Goal: Task Accomplishment & Management: Manage account settings

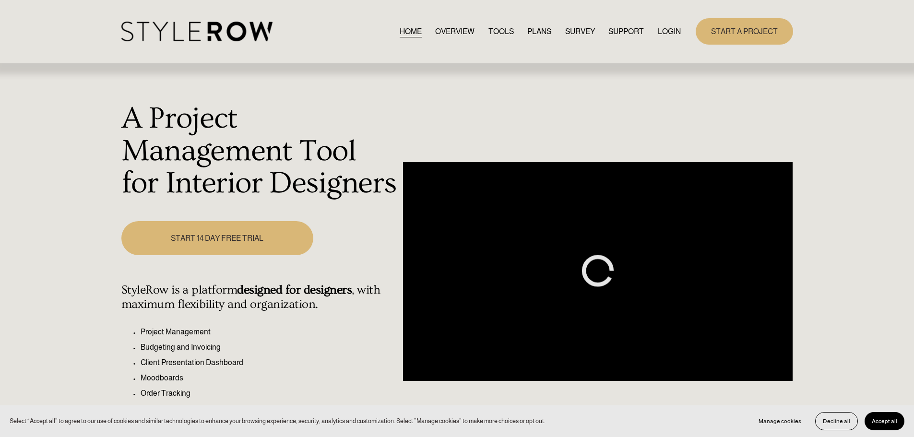
click at [674, 36] on link "LOGIN" at bounding box center [669, 31] width 23 height 13
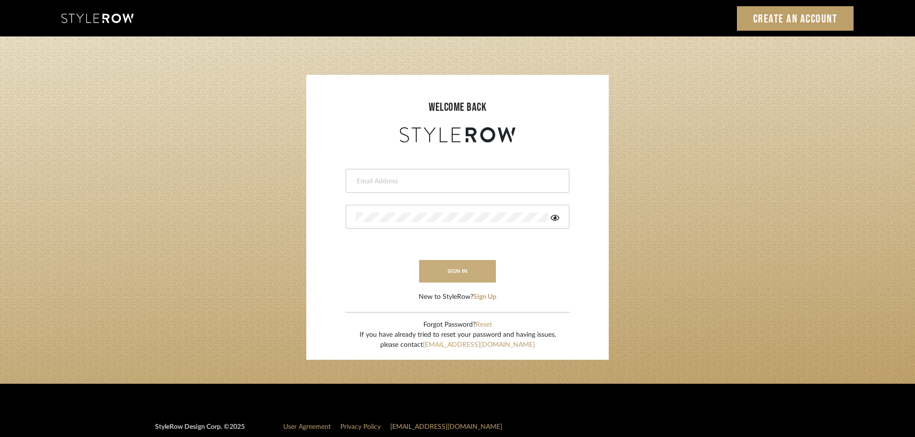
type input "ashleigh@nestkbhomedesign.com"
click at [468, 271] on button "sign in" at bounding box center [457, 271] width 77 height 23
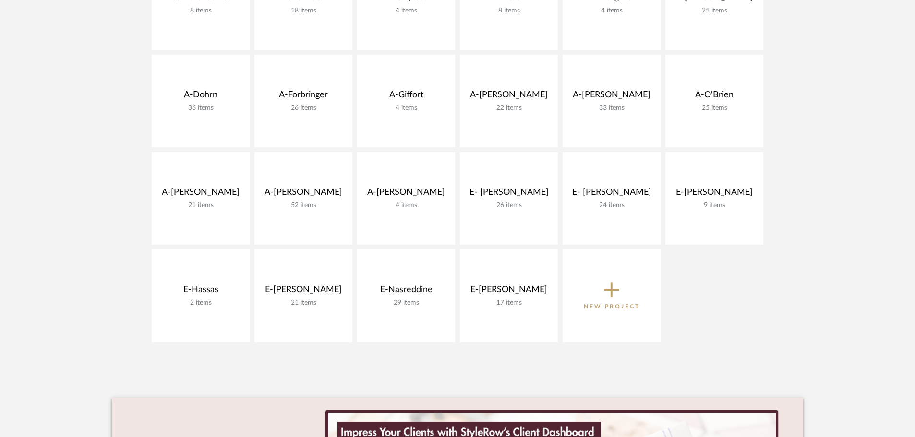
scroll to position [288, 0]
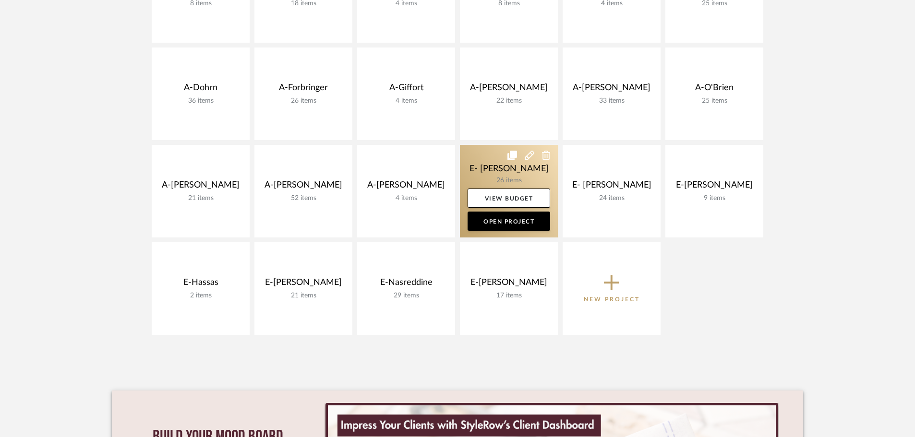
click at [514, 170] on link at bounding box center [509, 191] width 98 height 93
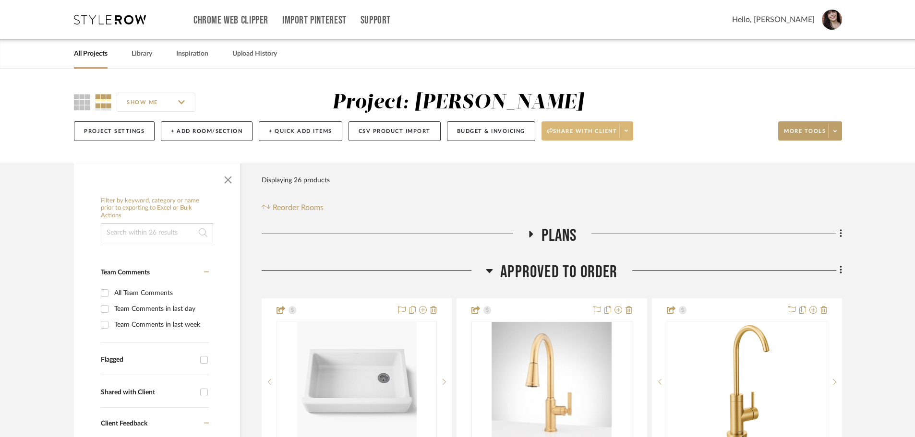
click at [632, 131] on span at bounding box center [625, 131] width 13 height 14
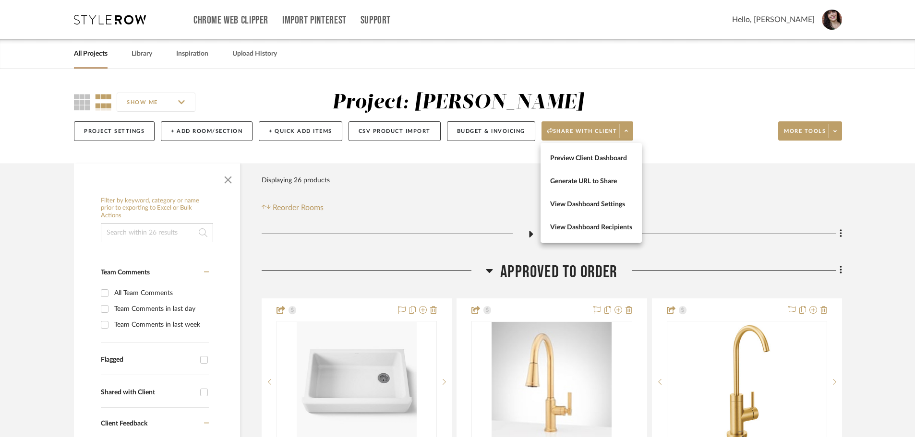
click at [858, 253] on div at bounding box center [457, 218] width 915 height 437
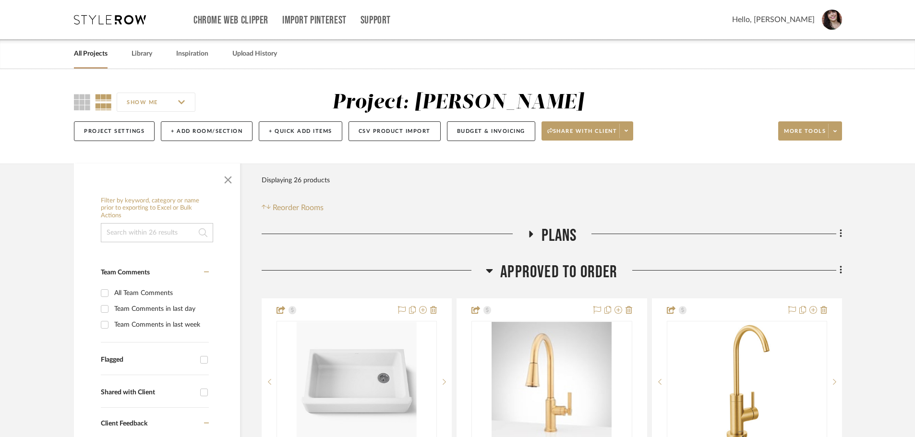
click at [90, 55] on link "All Projects" at bounding box center [91, 54] width 34 height 13
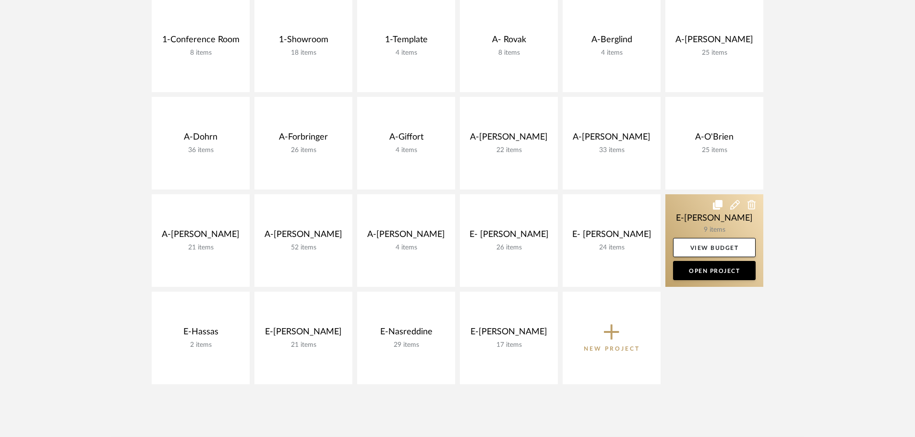
scroll to position [240, 0]
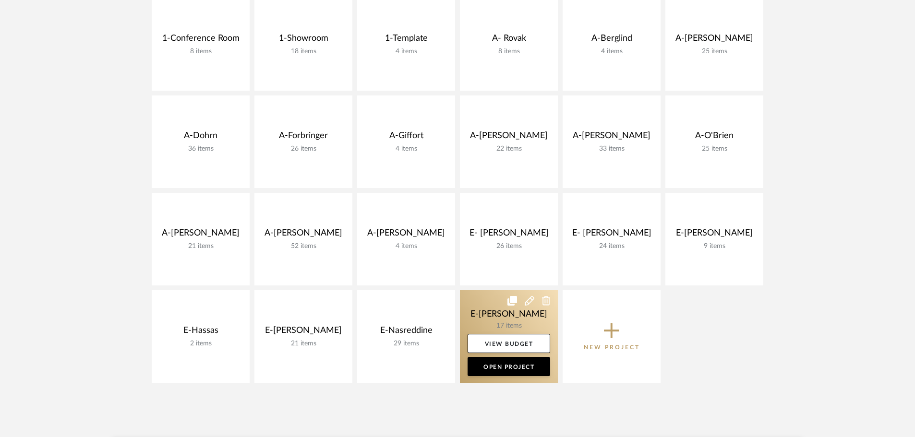
click at [488, 310] on link at bounding box center [509, 336] width 98 height 93
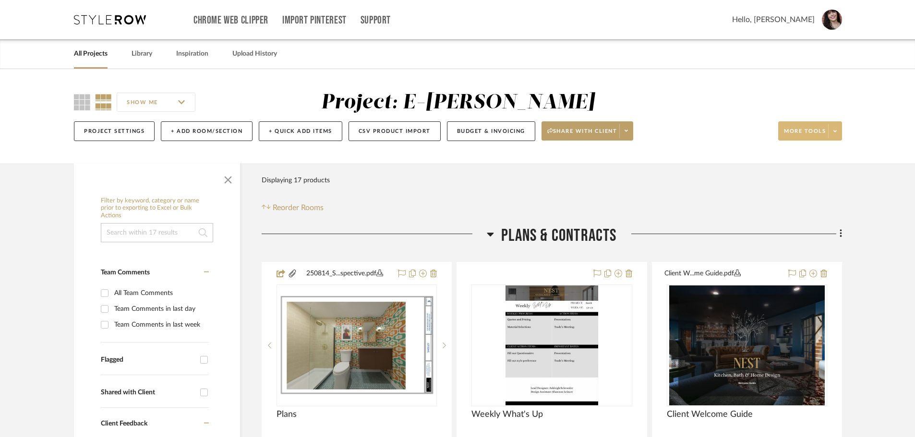
click at [836, 128] on span at bounding box center [834, 131] width 13 height 14
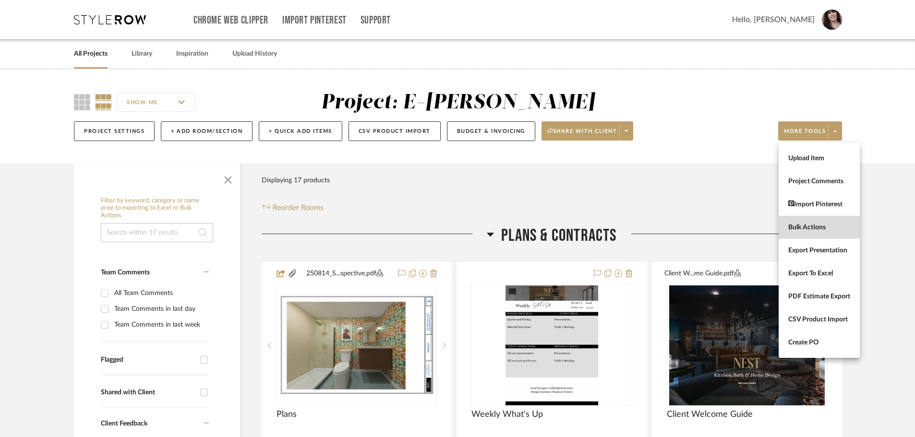
click at [817, 232] on button "Bulk Actions" at bounding box center [818, 227] width 81 height 23
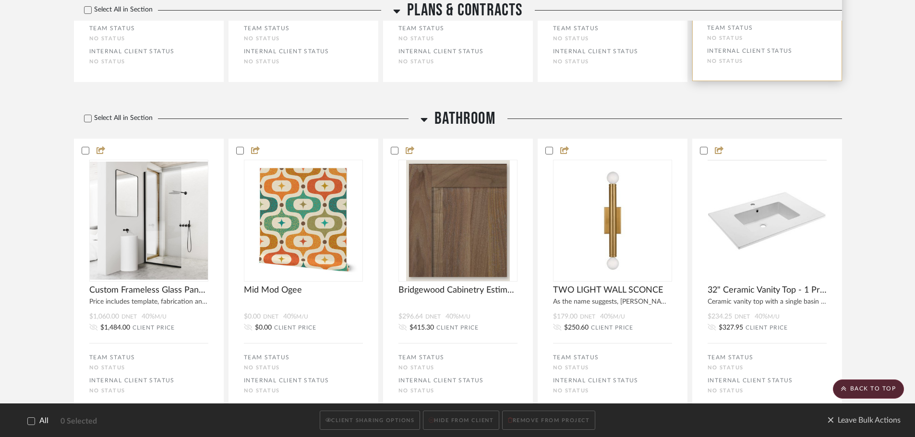
scroll to position [480, 0]
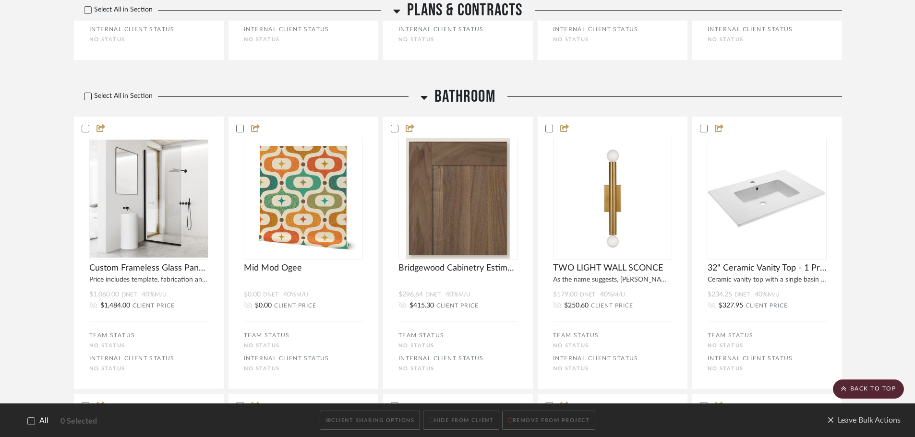
click at [90, 97] on icon at bounding box center [87, 96] width 7 height 7
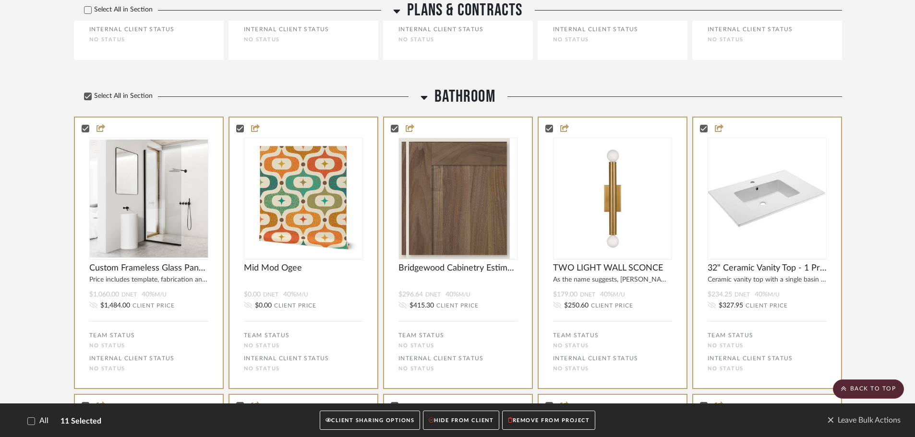
click at [397, 422] on button "CLIENT SHARING OPTIONS" at bounding box center [370, 421] width 100 height 20
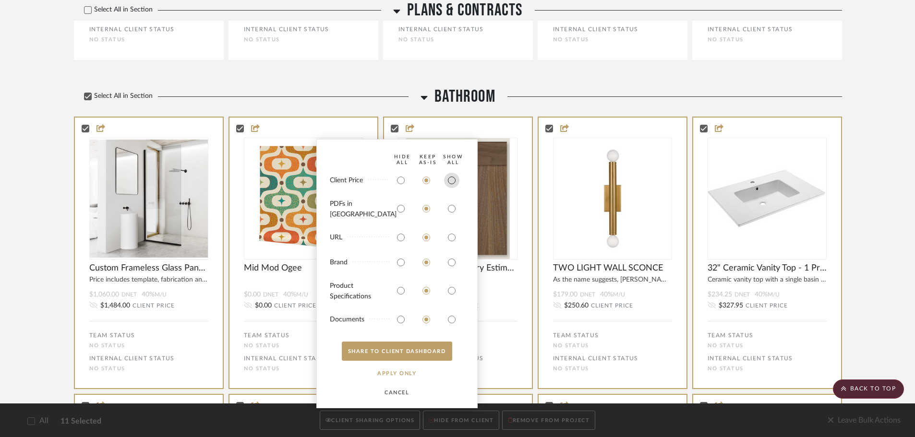
click at [453, 188] on input "radio" at bounding box center [451, 180] width 15 height 15
radio input "true"
click at [405, 355] on button "SHARE TO CLIENT Dashboard" at bounding box center [397, 351] width 110 height 19
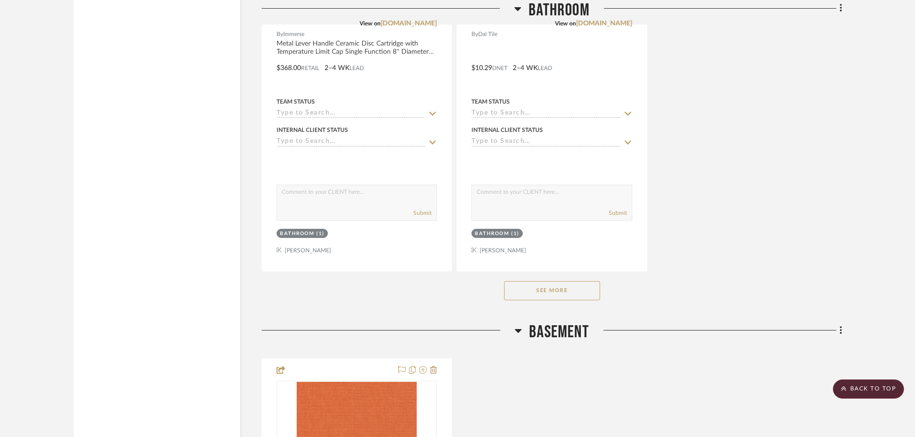
scroll to position [2159, 0]
click at [572, 289] on button "See More" at bounding box center [552, 288] width 96 height 19
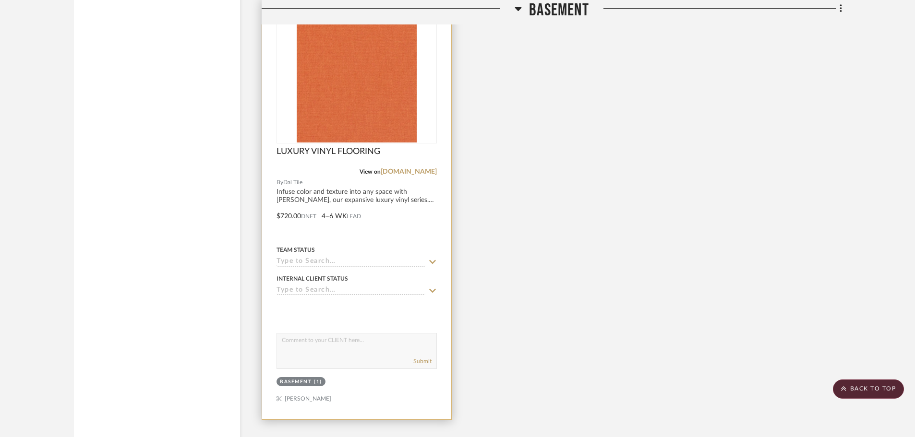
scroll to position [2944, 0]
click at [429, 109] on div "0" at bounding box center [356, 80] width 159 height 121
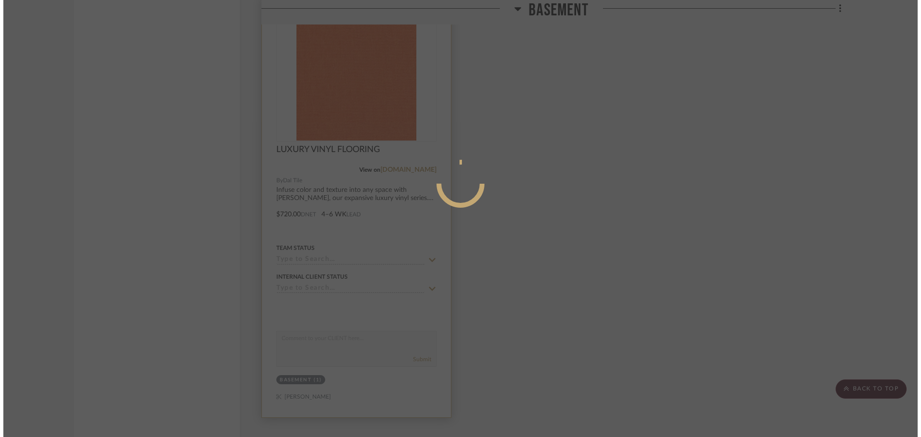
scroll to position [0, 0]
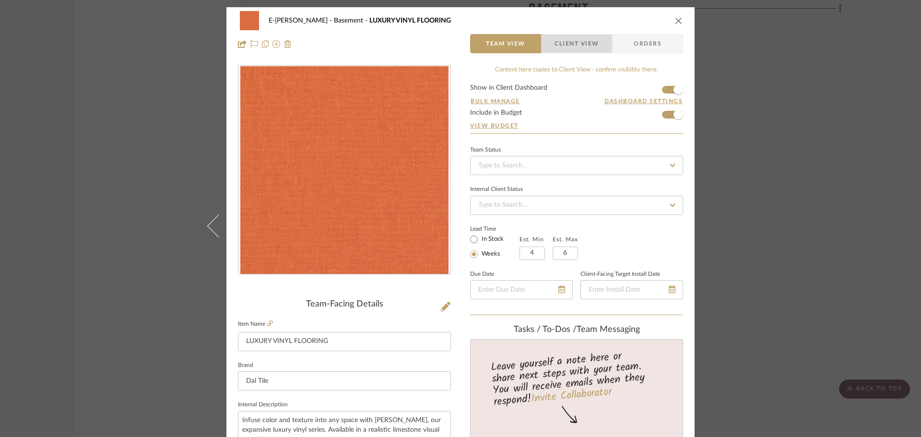
click at [568, 49] on span "Client View" at bounding box center [577, 43] width 44 height 19
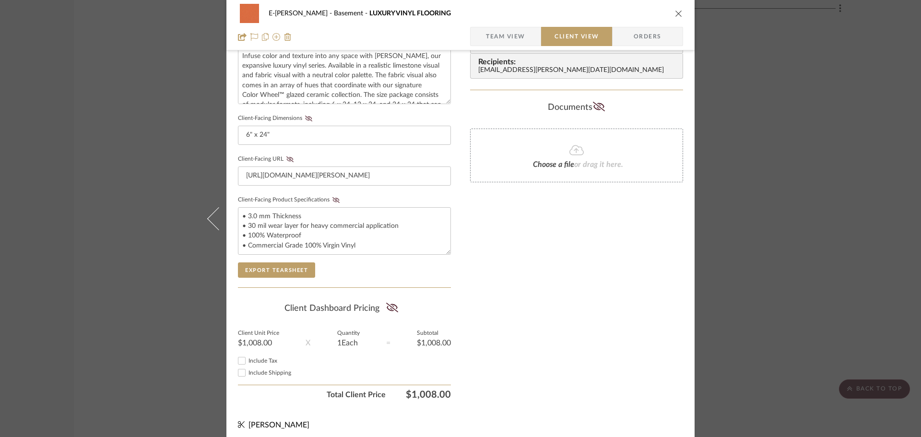
scroll to position [369, 0]
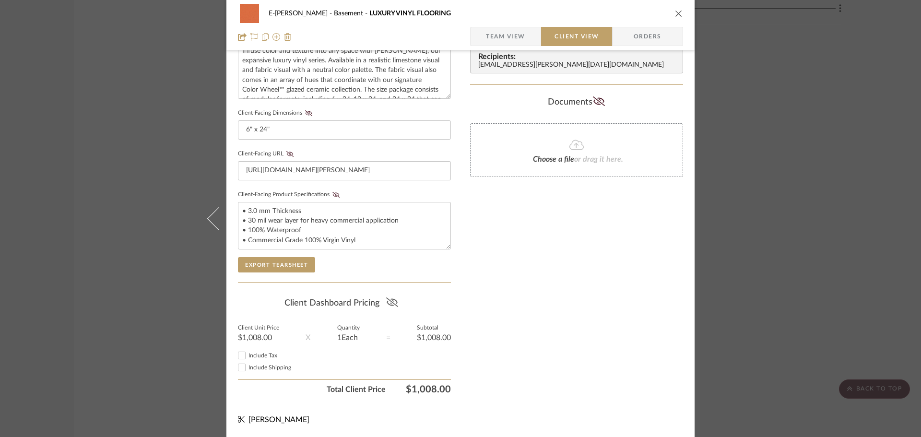
click at [393, 303] on icon at bounding box center [392, 303] width 12 height 10
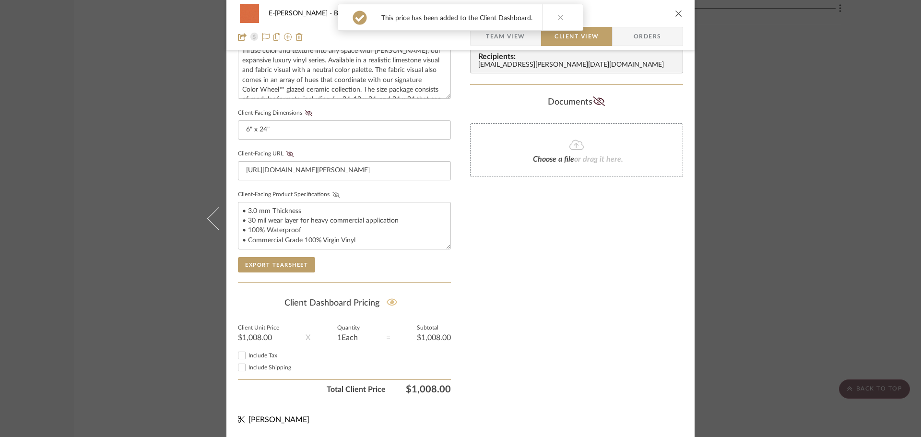
click at [333, 194] on icon at bounding box center [336, 195] width 7 height 6
click at [252, 218] on textarea "• 3.0 mm Thickness • 30 mil wear layer for heavy commercial application • 100% …" at bounding box center [344, 226] width 213 height 48
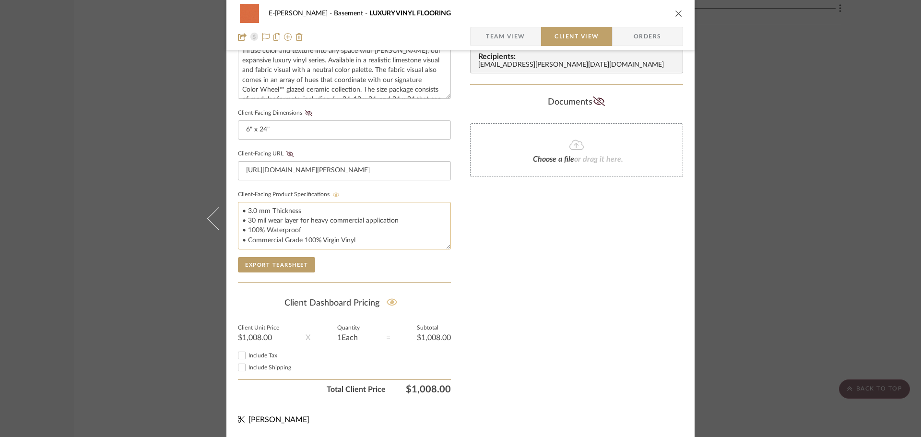
click at [252, 220] on textarea "• 3.0 mm Thickness • 30 mil wear layer for heavy commercial application • 100% …" at bounding box center [344, 226] width 213 height 48
drag, startPoint x: 397, startPoint y: 221, endPoint x: 243, endPoint y: 222, distance: 154.0
click at [243, 222] on textarea "• 3.0 mm Thickness • 30 mil wear layer for heavy commercial application • 100% …" at bounding box center [344, 226] width 213 height 48
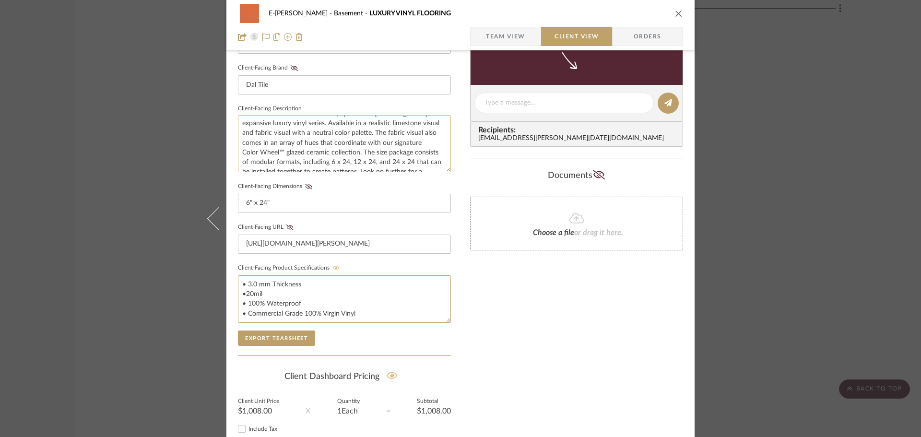
scroll to position [273, 0]
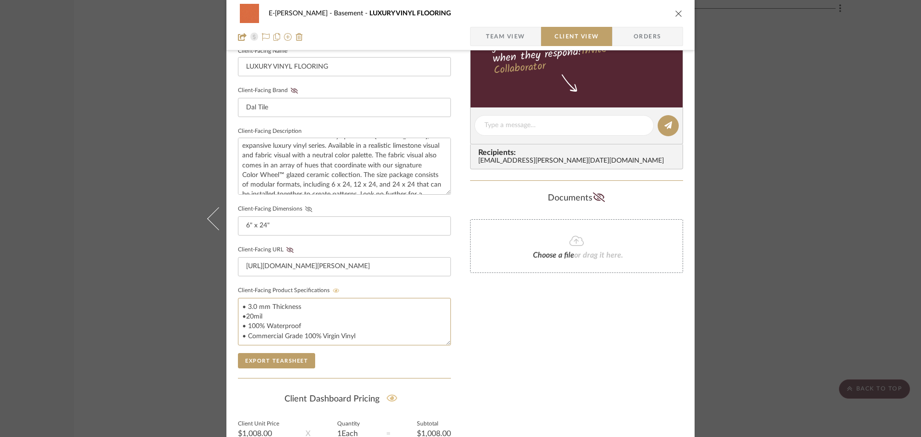
type textarea "• 3.0 mm Thickness •20mil • 100% Waterproof • Commercial Grade 100% Virgin Vinyl"
click at [305, 209] on icon at bounding box center [308, 209] width 7 height 6
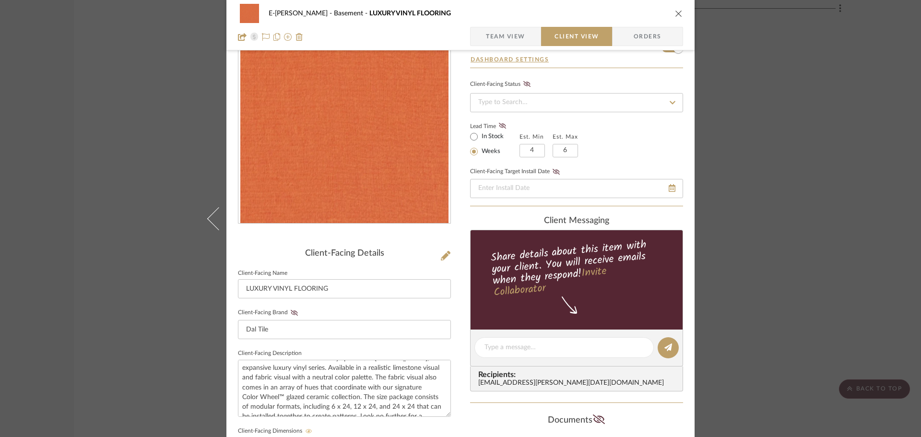
scroll to position [0, 0]
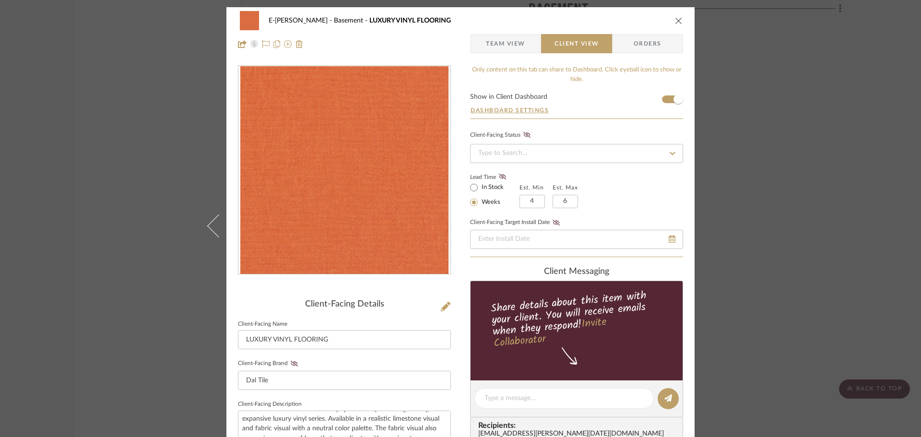
click at [677, 20] on icon "close" at bounding box center [679, 21] width 8 height 8
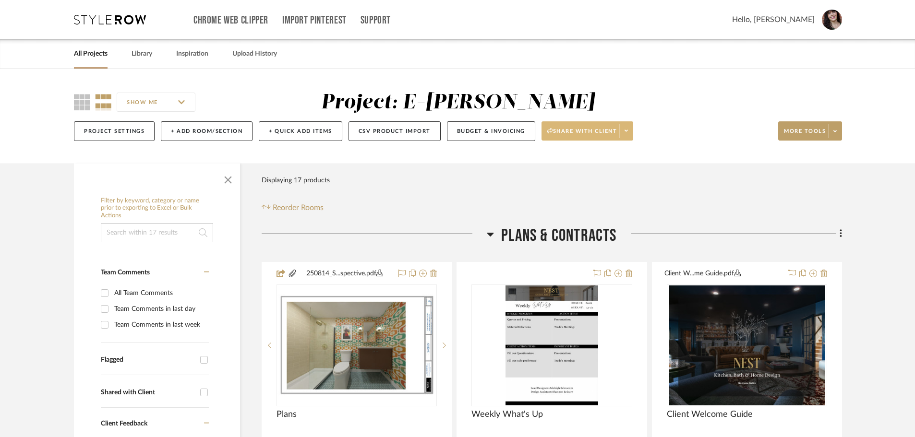
click at [631, 124] on span at bounding box center [625, 131] width 13 height 14
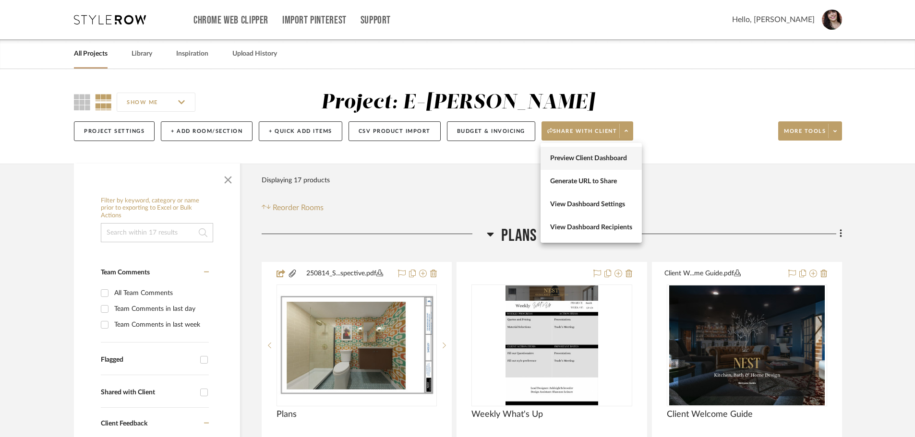
click at [618, 153] on button "Preview Client Dashboard" at bounding box center [590, 158] width 101 height 23
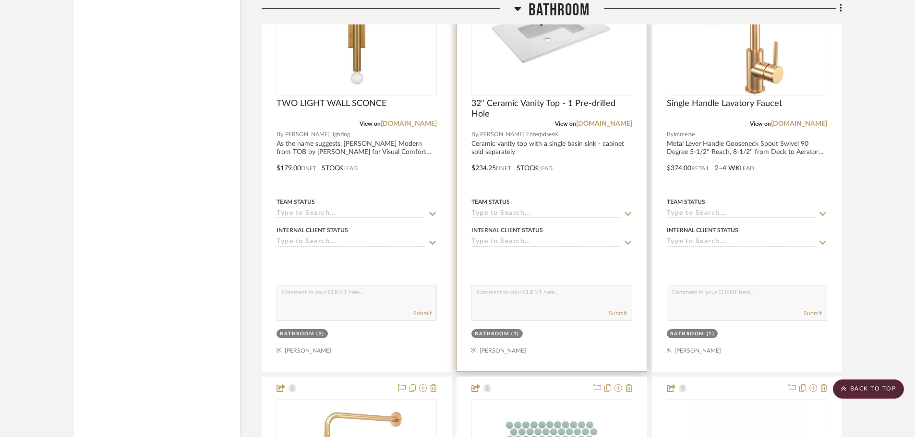
scroll to position [1871, 0]
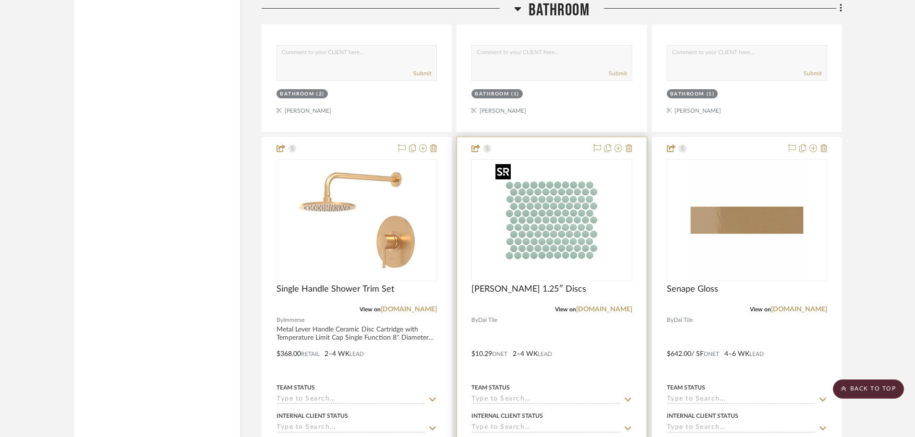
click at [0, 0] on img at bounding box center [0, 0] width 0 height 0
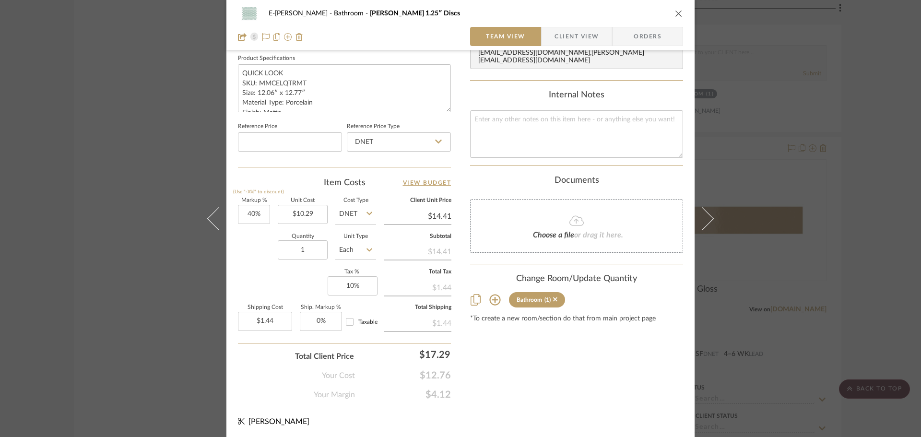
scroll to position [456, 0]
click at [304, 248] on input "1" at bounding box center [303, 247] width 50 height 19
type input "20"
click at [508, 362] on div "Content here copies to Client View - confirm visibility there. Show in Client D…" at bounding box center [576, 4] width 213 height 790
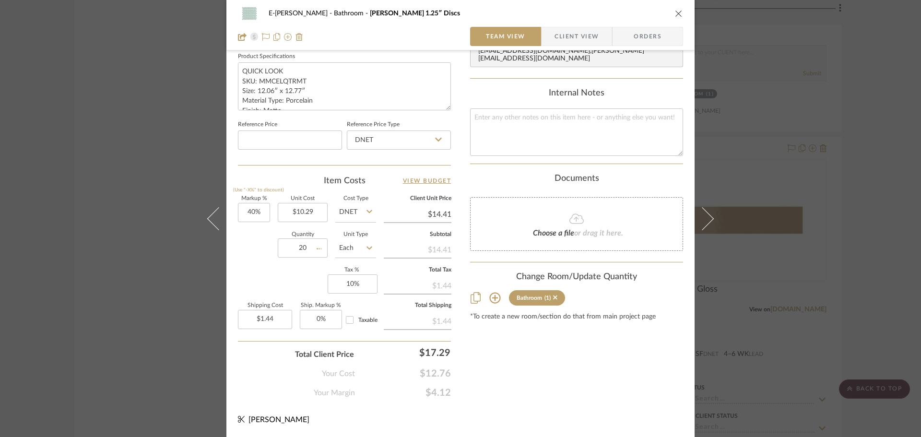
type input "$28.81"
click at [300, 249] on input "20" at bounding box center [303, 247] width 50 height 19
type input "40"
click at [614, 380] on div "Content here copies to Client View - confirm visibility there. Show in Client D…" at bounding box center [576, 4] width 213 height 790
type input "$57.62"
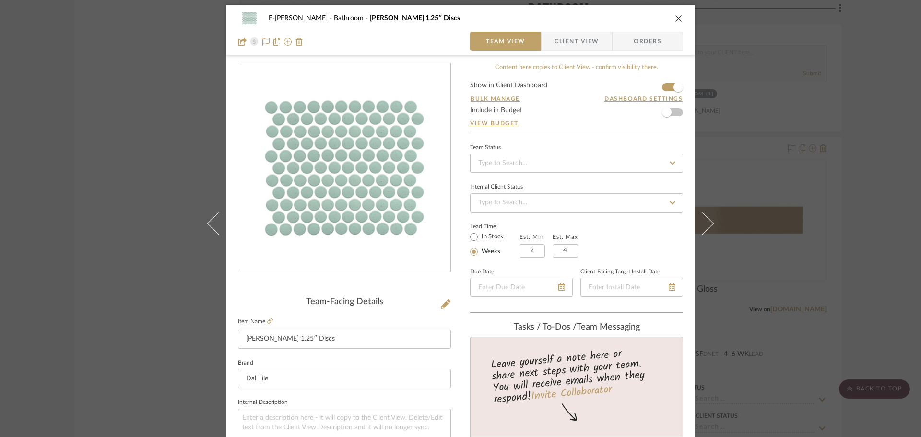
scroll to position [0, 0]
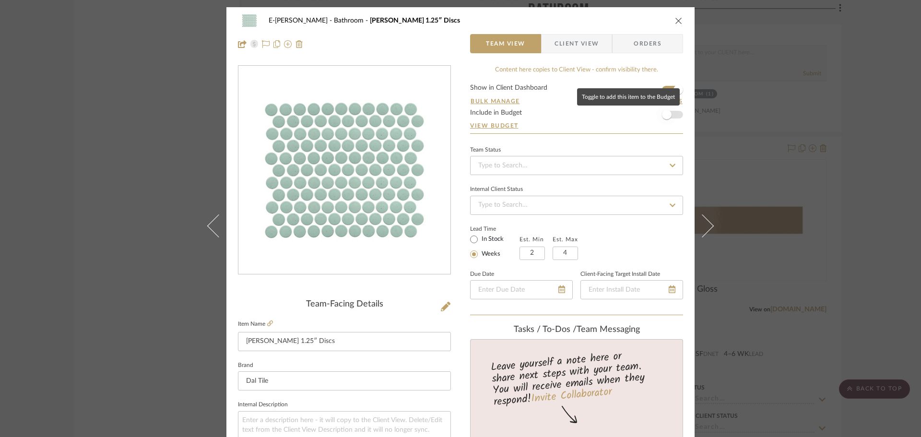
click at [666, 113] on span "button" at bounding box center [667, 115] width 10 height 10
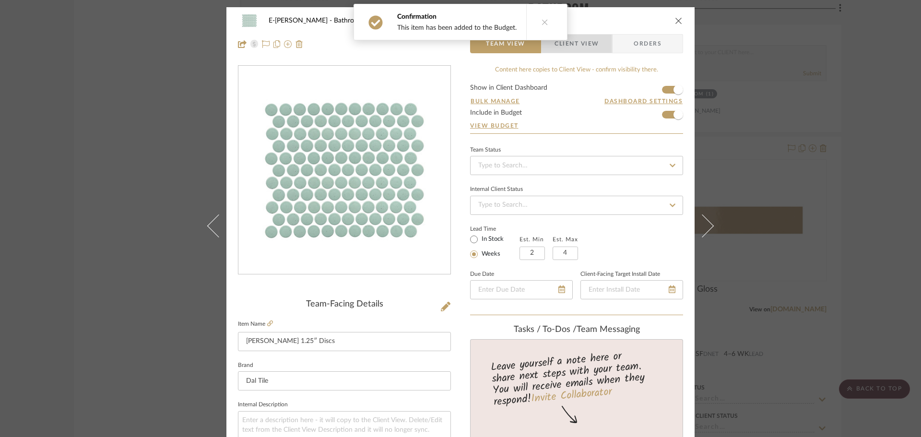
click at [593, 41] on span "Client View" at bounding box center [577, 43] width 44 height 19
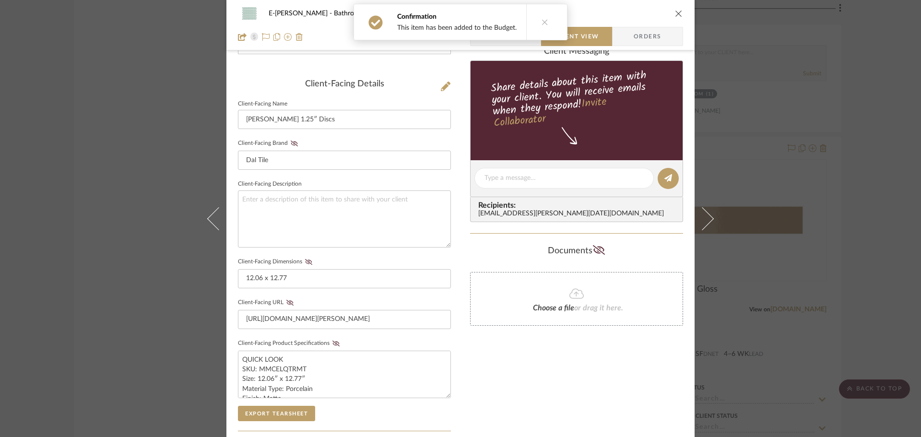
scroll to position [288, 0]
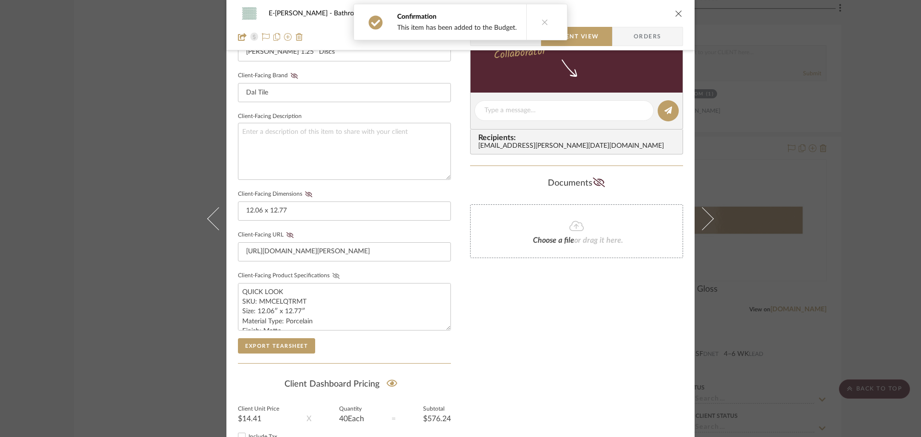
click at [333, 274] on icon at bounding box center [336, 276] width 7 height 6
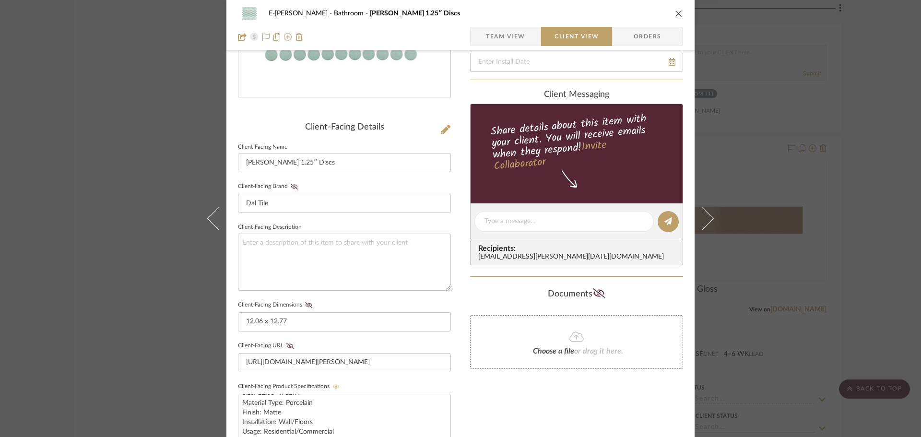
scroll to position [0, 0]
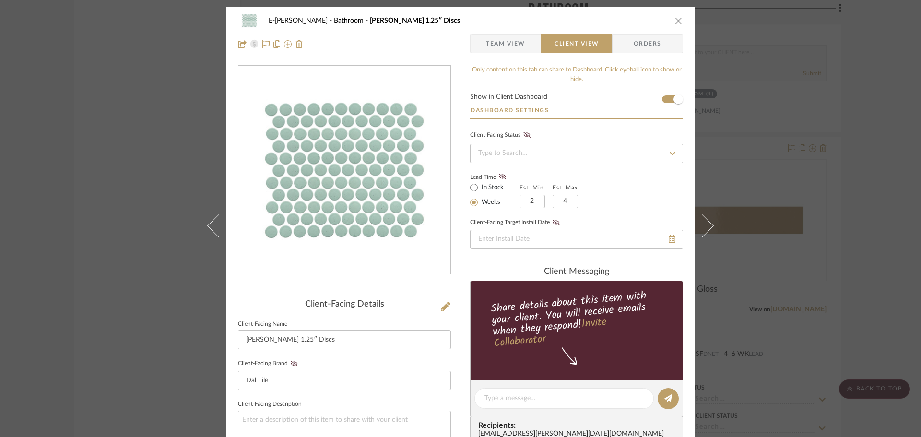
click at [674, 25] on div "E-Sheeley Bathroom Celeste 1.25″ Discs" at bounding box center [460, 20] width 445 height 19
click at [675, 20] on icon "close" at bounding box center [679, 21] width 8 height 8
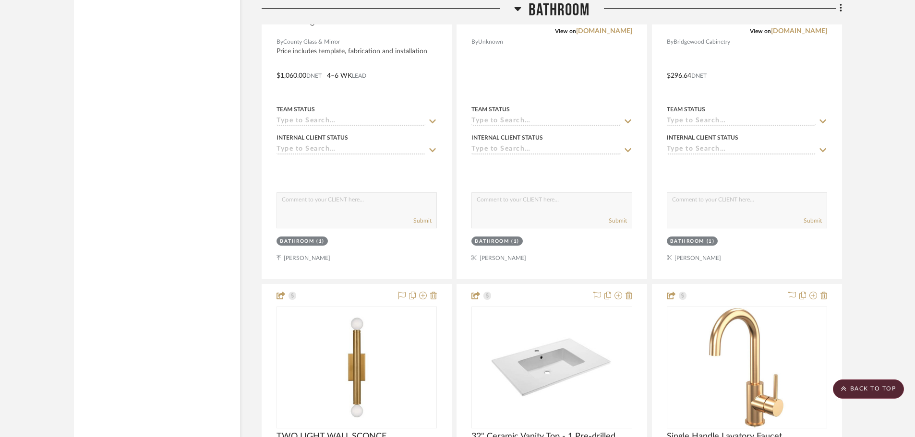
scroll to position [1104, 0]
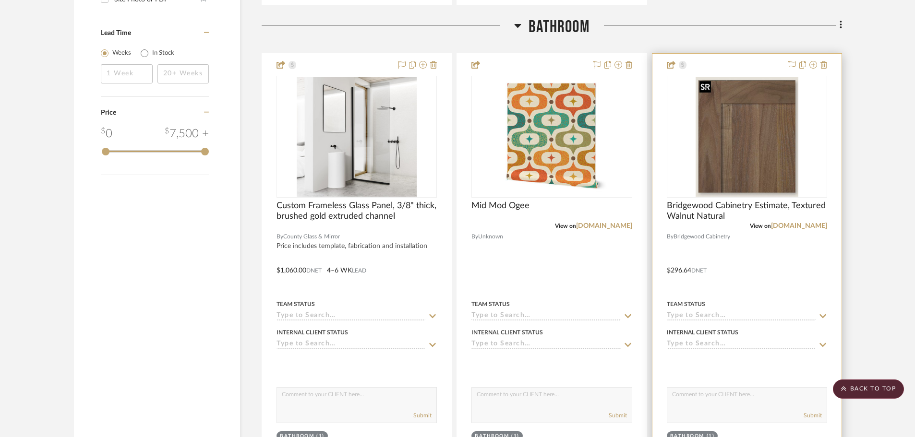
click at [764, 141] on img "0" at bounding box center [746, 137] width 103 height 120
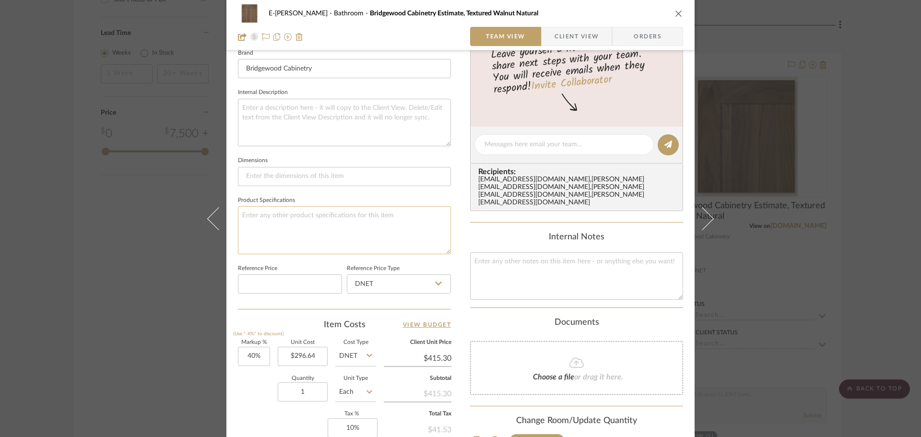
scroll to position [384, 0]
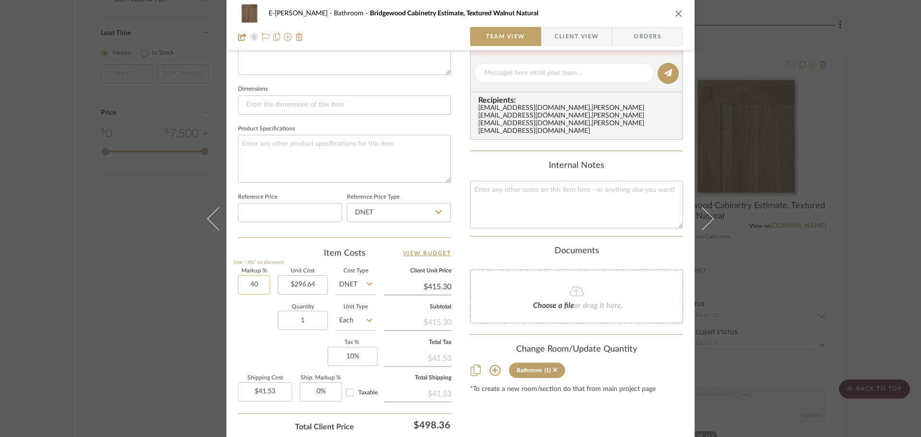
click at [249, 284] on input "40" at bounding box center [254, 284] width 32 height 19
type input "60%"
click at [250, 305] on div "Quantity 1 Unit Type Each" at bounding box center [307, 322] width 138 height 34
type input "$474.62"
type input "$47.46"
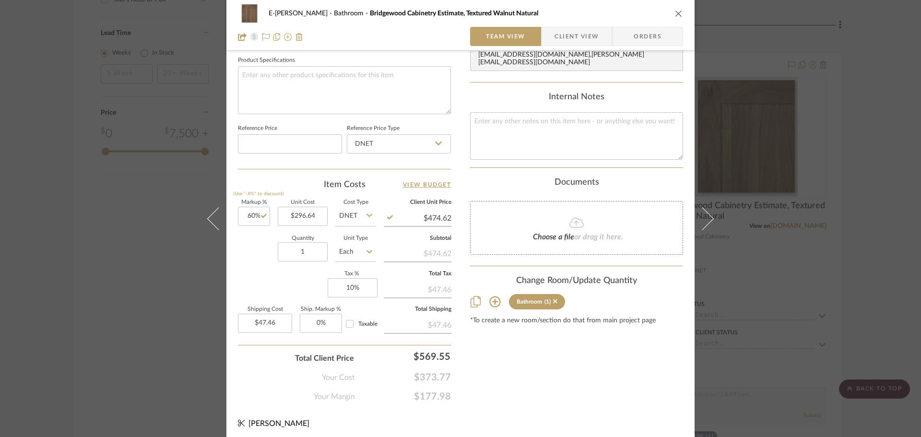
scroll to position [456, 0]
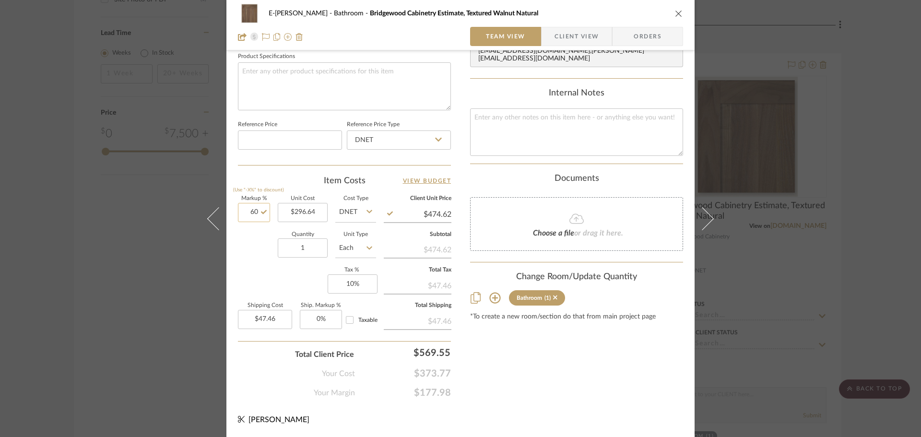
click at [251, 210] on input "60" at bounding box center [254, 212] width 32 height 19
type input "70%"
click at [240, 244] on div "Quantity 1 Unit Type Each" at bounding box center [307, 249] width 138 height 34
type input "$504.29"
type input "$50.43"
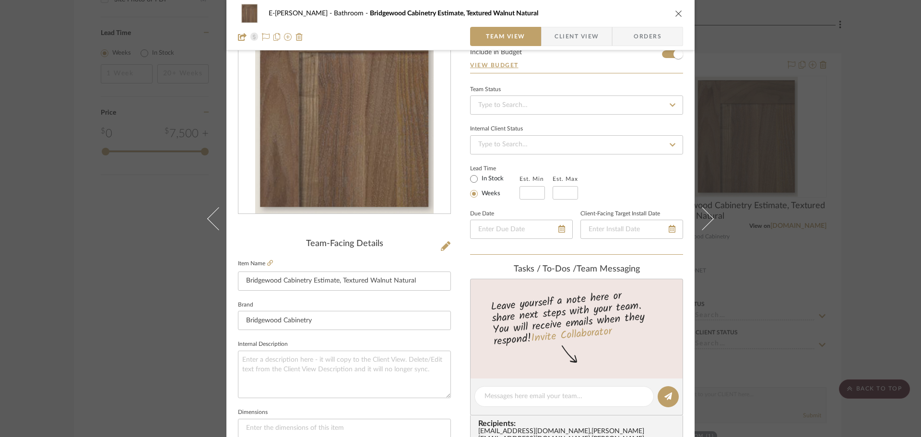
scroll to position [0, 0]
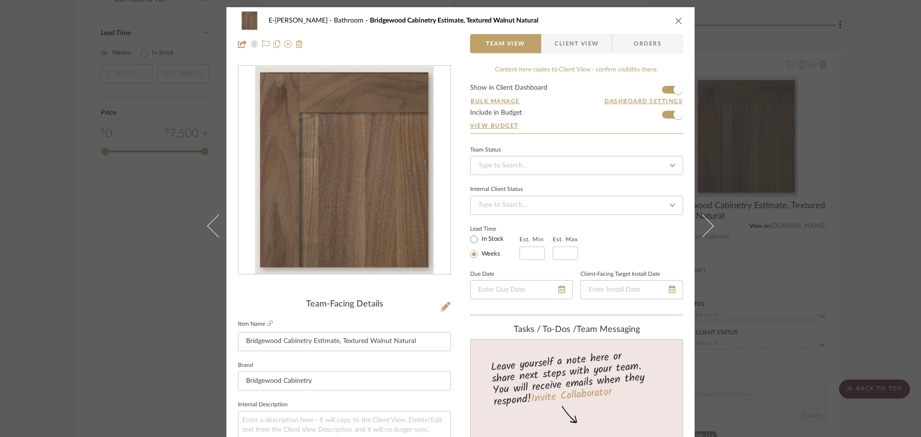
click at [587, 47] on span "Client View" at bounding box center [577, 43] width 44 height 19
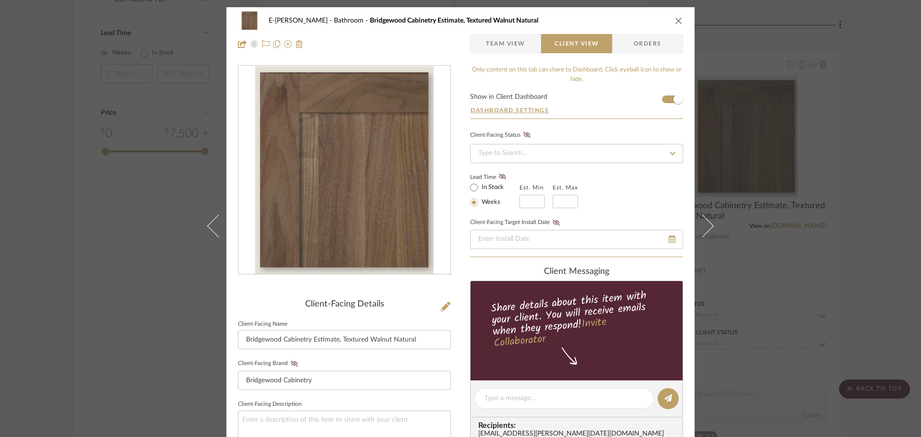
click at [677, 19] on icon "close" at bounding box center [679, 21] width 8 height 8
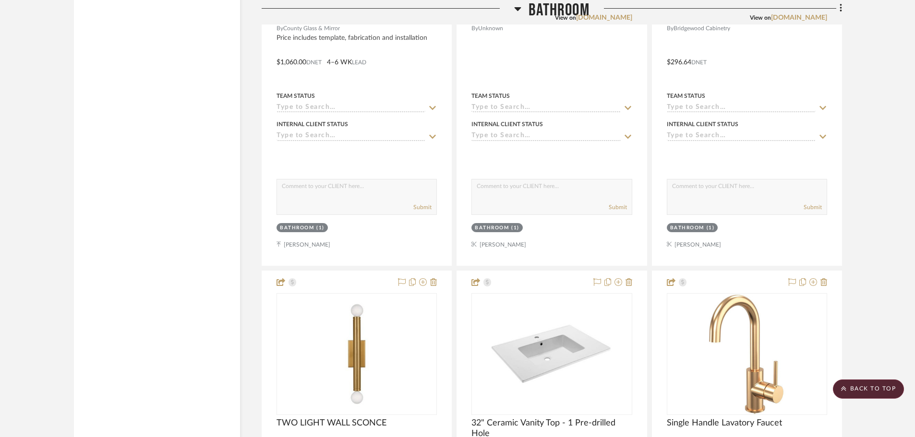
scroll to position [1152, 0]
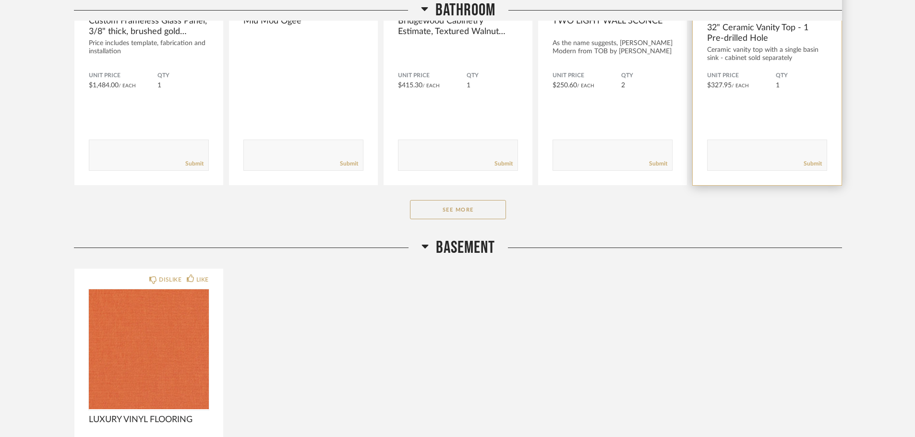
scroll to position [672, 0]
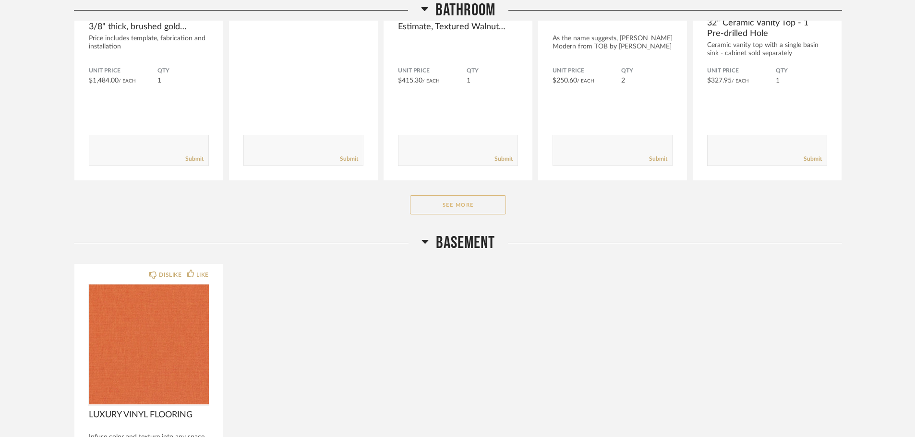
click at [486, 199] on button "See More" at bounding box center [458, 204] width 96 height 19
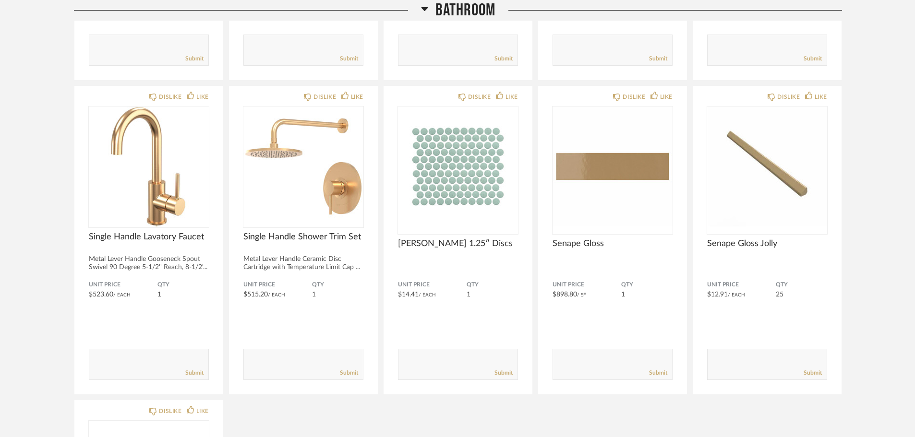
scroll to position [768, 0]
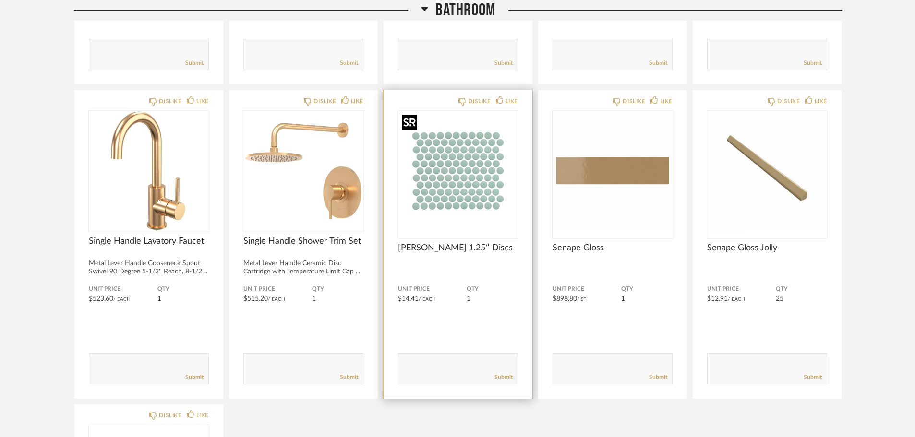
click at [455, 202] on img "0" at bounding box center [458, 171] width 120 height 120
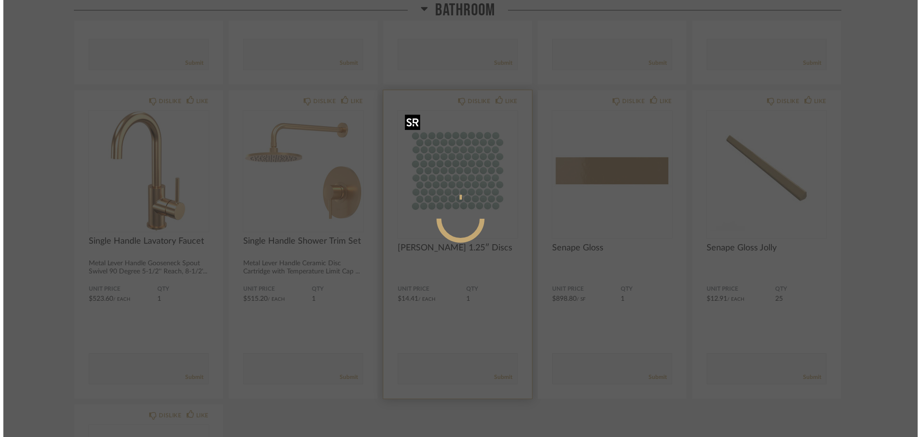
scroll to position [0, 0]
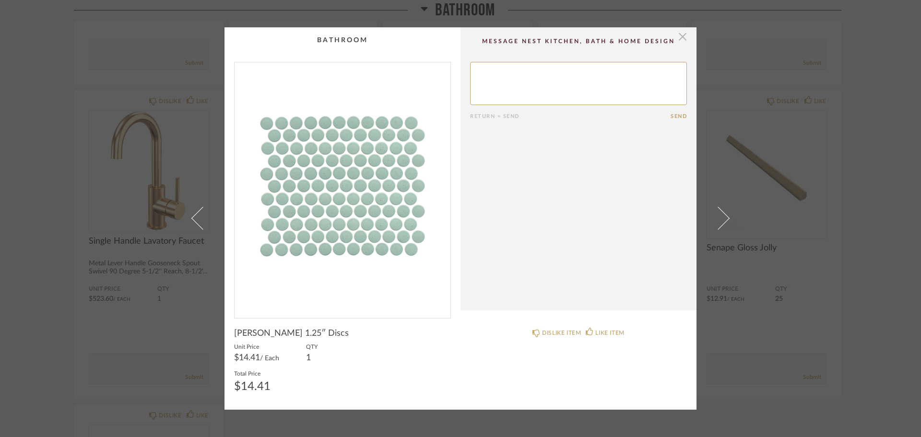
click at [680, 34] on span "button" at bounding box center [682, 36] width 19 height 19
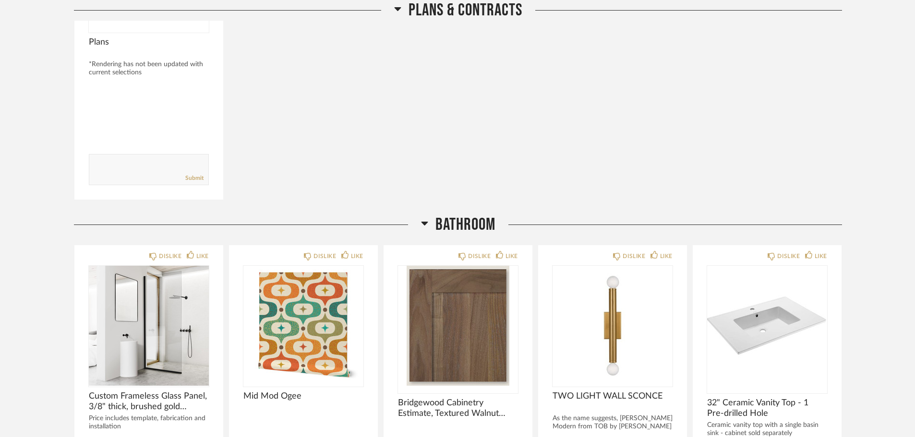
scroll to position [288, 0]
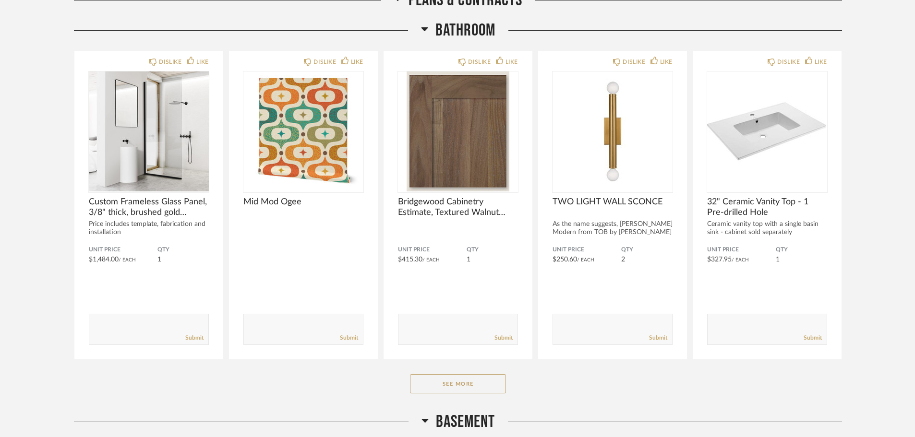
scroll to position [480, 0]
click at [481, 382] on button "See More" at bounding box center [458, 383] width 96 height 19
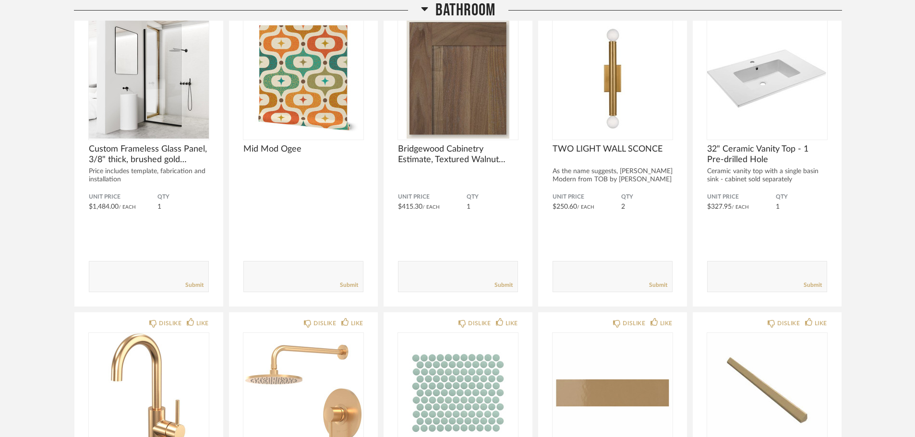
scroll to position [528, 0]
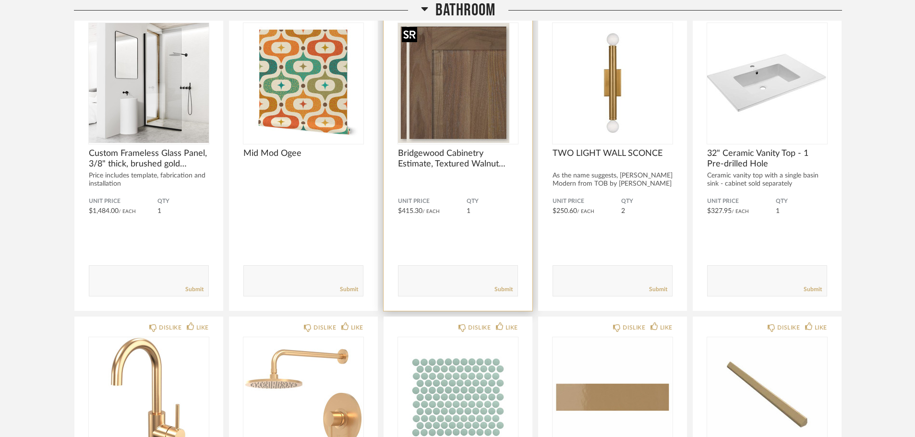
click at [464, 111] on img "0" at bounding box center [449, 83] width 103 height 120
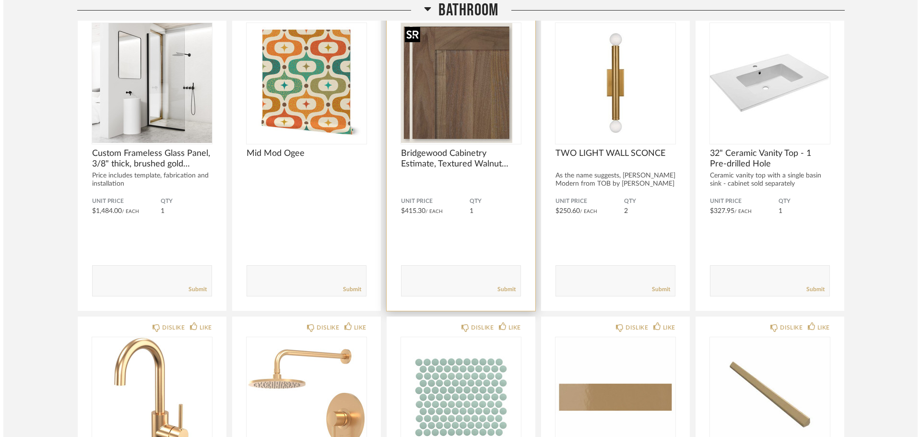
scroll to position [0, 0]
